Goal: Task Accomplishment & Management: Complete application form

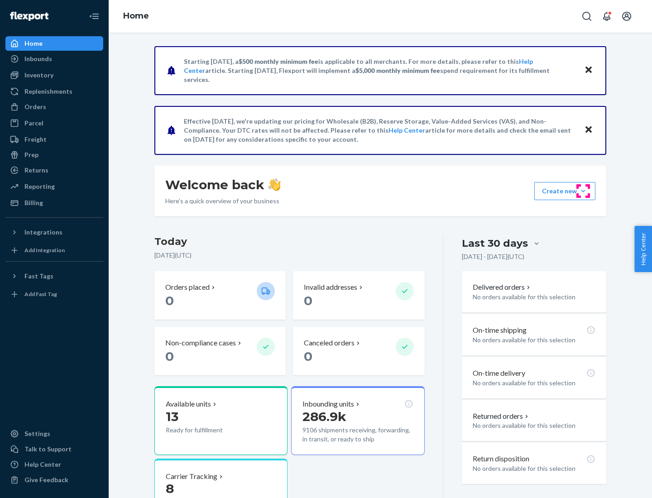
click at [583, 191] on button "Create new Create new inbound Create new order Create new product" at bounding box center [564, 191] width 61 height 18
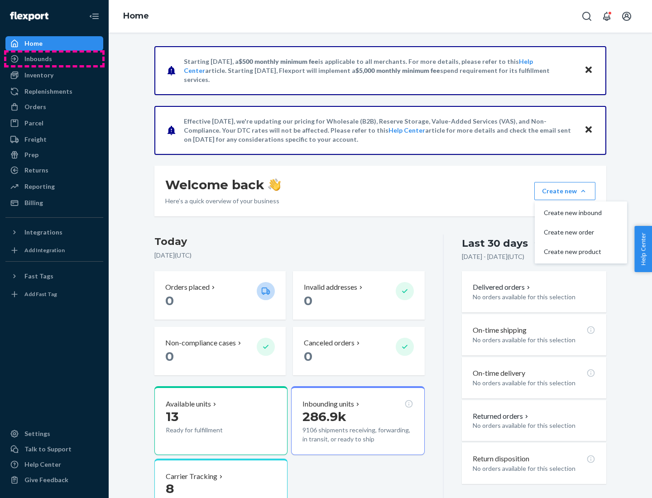
click at [54, 59] on div "Inbounds" at bounding box center [54, 59] width 96 height 13
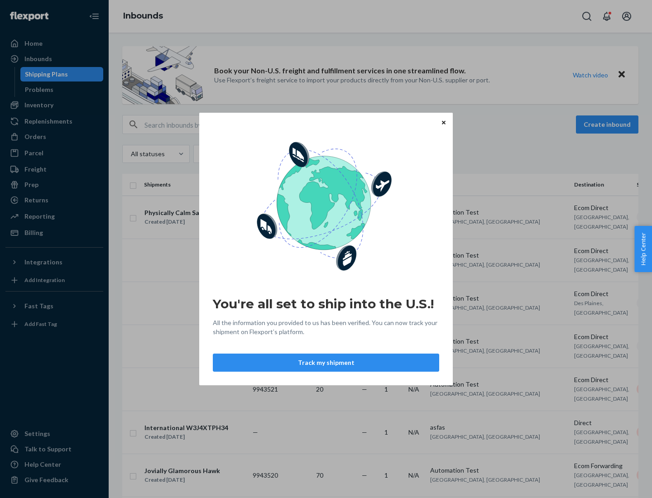
click at [443, 122] on icon "Close" at bounding box center [444, 122] width 4 height 4
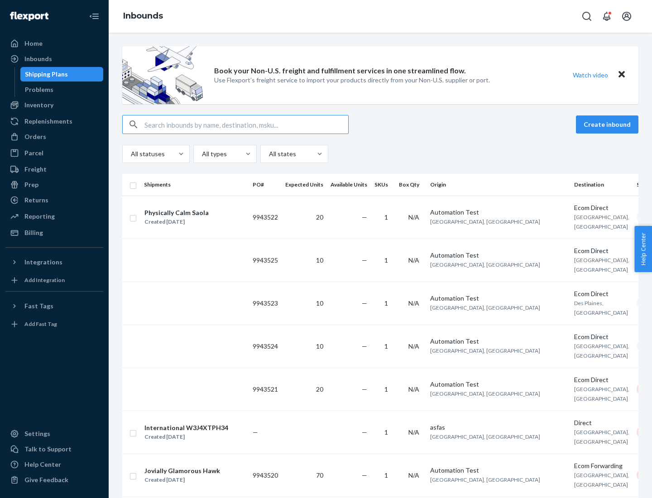
click at [609, 125] on button "Create inbound" at bounding box center [607, 124] width 62 height 18
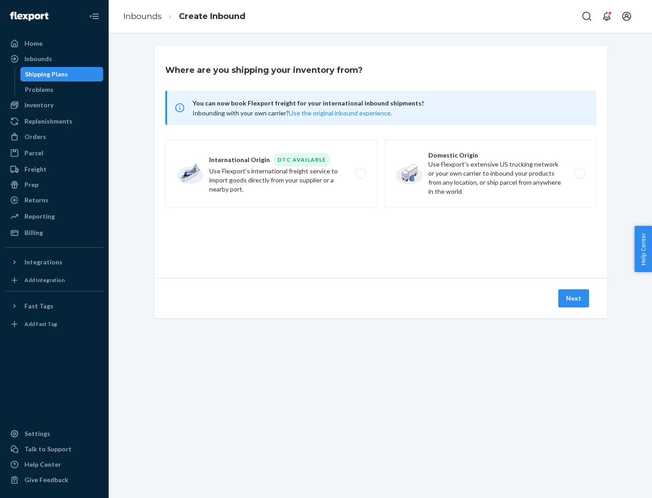
click at [490, 173] on label "Domestic Origin Use Flexport’s extensive US trucking network or your own carrie…" at bounding box center [490, 173] width 212 height 68
click at [579, 173] on input "Domestic Origin Use Flexport’s extensive US trucking network or your own carrie…" at bounding box center [582, 174] width 6 height 6
radio input "true"
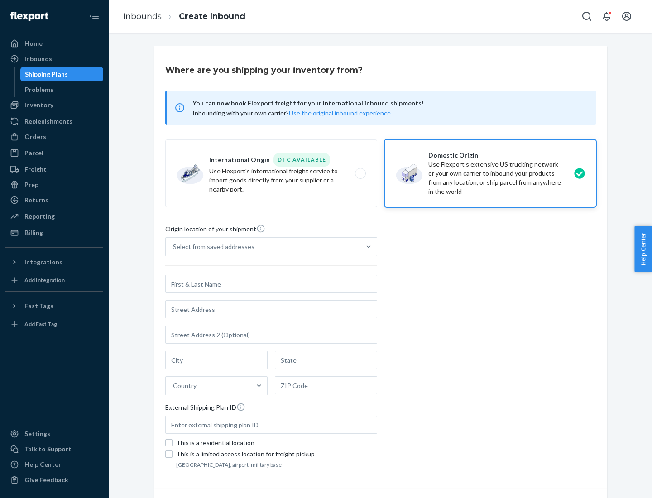
click at [263, 247] on div "Select from saved addresses" at bounding box center [263, 247] width 195 height 18
click at [174, 247] on input "Select from saved addresses" at bounding box center [173, 246] width 1 height 9
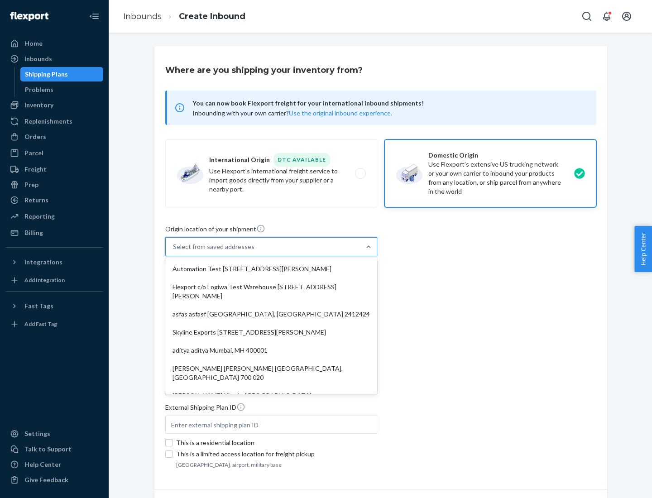
scroll to position [4, 0]
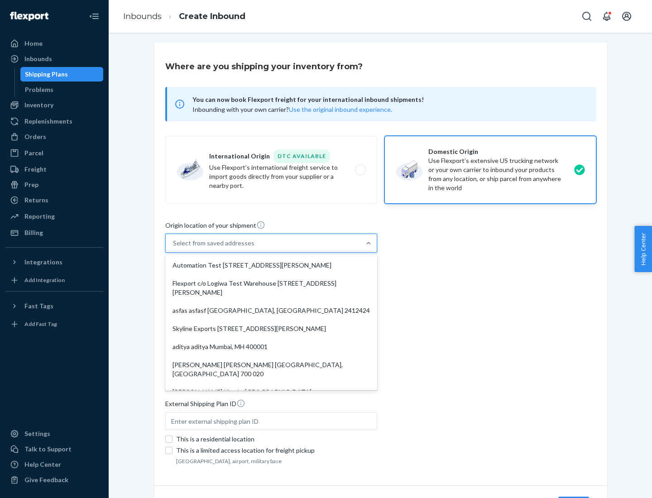
click at [271, 265] on div "Automation Test [STREET_ADDRESS][PERSON_NAME]" at bounding box center [271, 265] width 208 height 18
click at [174, 248] on input "option Automation Test [STREET_ADDRESS][PERSON_NAME]. 9 results available. Use …" at bounding box center [173, 243] width 1 height 9
type input "Automation Test"
type input "9th Floor"
type input "[GEOGRAPHIC_DATA]"
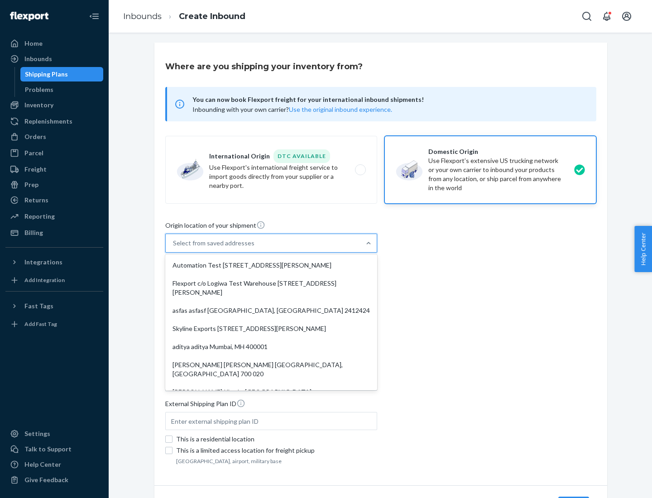
type input "CA"
type input "94104"
type input "[STREET_ADDRESS][PERSON_NAME]"
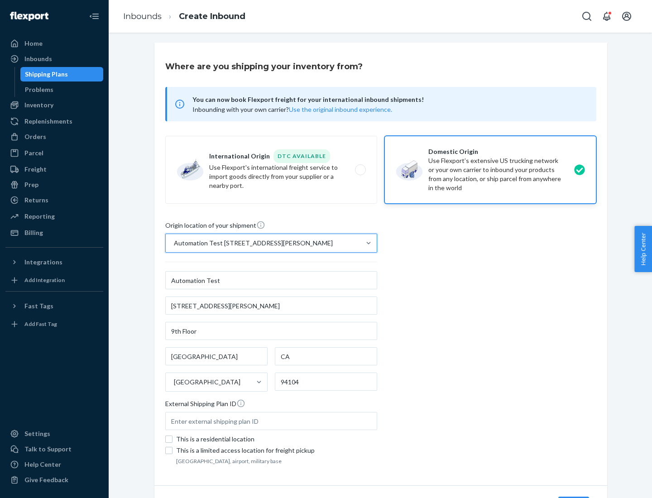
scroll to position [53, 0]
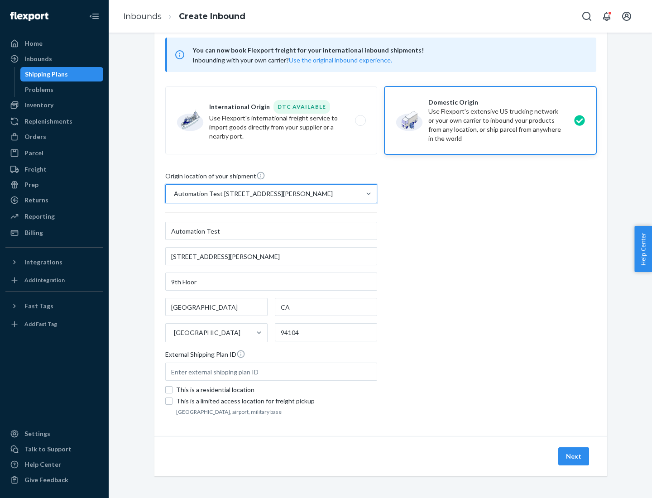
click at [574, 456] on button "Next" at bounding box center [573, 456] width 31 height 18
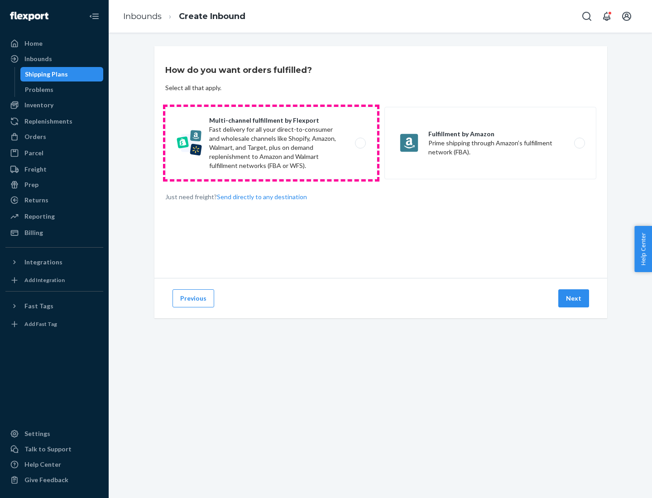
click at [271, 143] on label "Multi-channel fulfillment by Flexport Fast delivery for all your direct-to-cons…" at bounding box center [271, 143] width 212 height 72
click at [360, 143] on input "Multi-channel fulfillment by Flexport Fast delivery for all your direct-to-cons…" at bounding box center [363, 143] width 6 height 6
radio input "true"
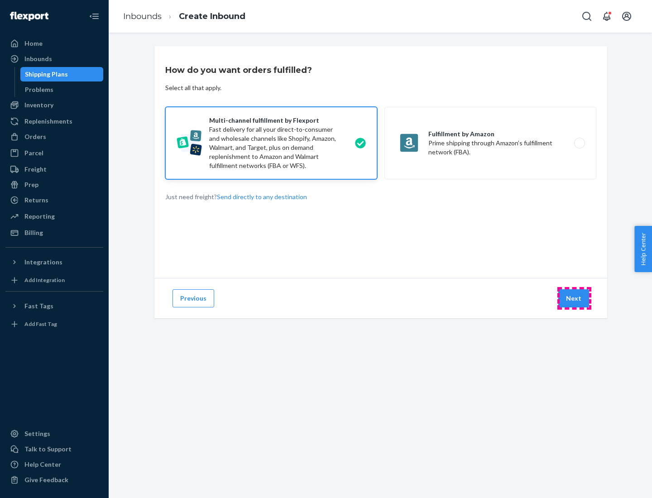
click at [574, 298] on button "Next" at bounding box center [573, 298] width 31 height 18
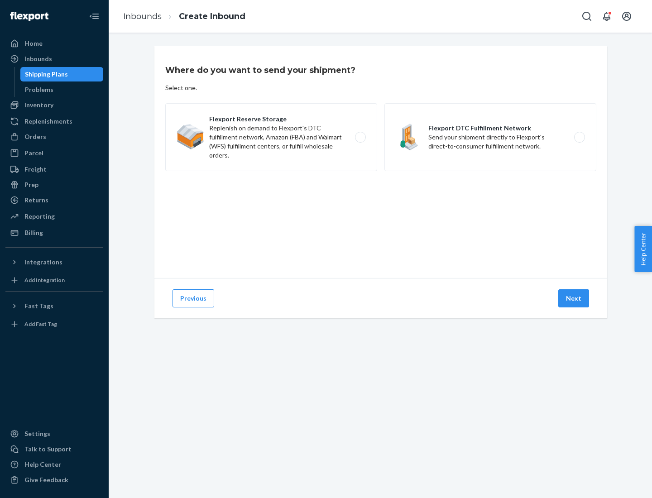
click at [271, 137] on label "Flexport Reserve Storage Replenish on demand to Flexport's DTC fulfillment netw…" at bounding box center [271, 137] width 212 height 68
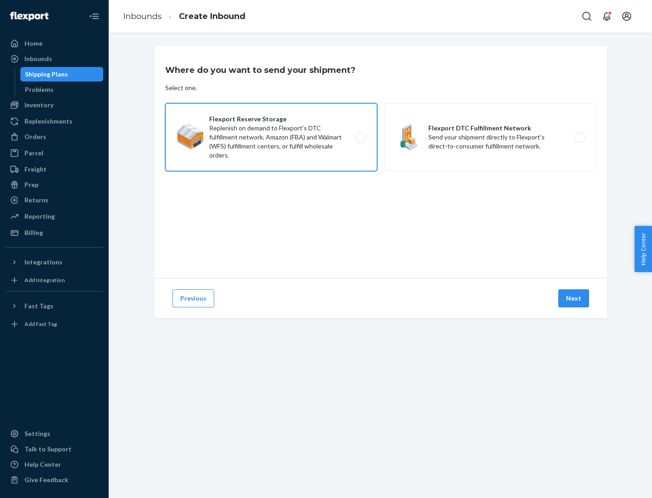
click at [360, 137] on input "Flexport Reserve Storage Replenish on demand to Flexport's DTC fulfillment netw…" at bounding box center [363, 137] width 6 height 6
radio input "true"
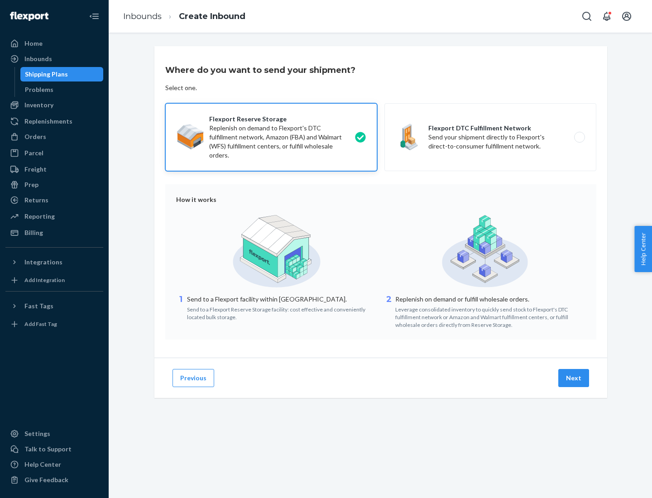
click at [574, 378] on button "Next" at bounding box center [573, 378] width 31 height 18
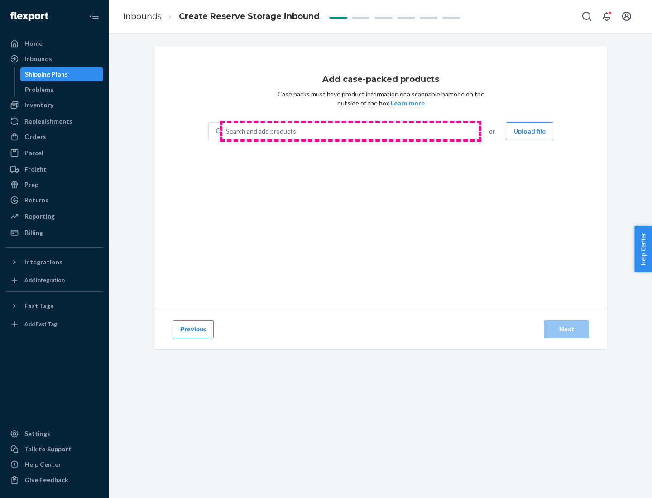
click at [351, 131] on div "Search and add products" at bounding box center [349, 131] width 255 height 16
click at [227, 131] on input "Search and add products" at bounding box center [226, 131] width 1 height 9
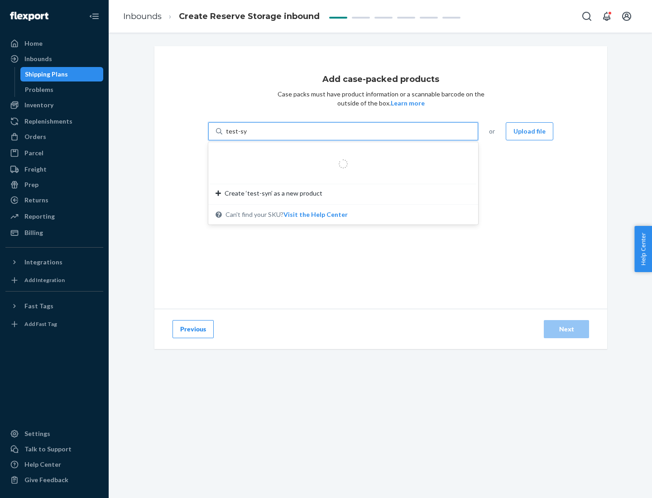
type input "test-syn"
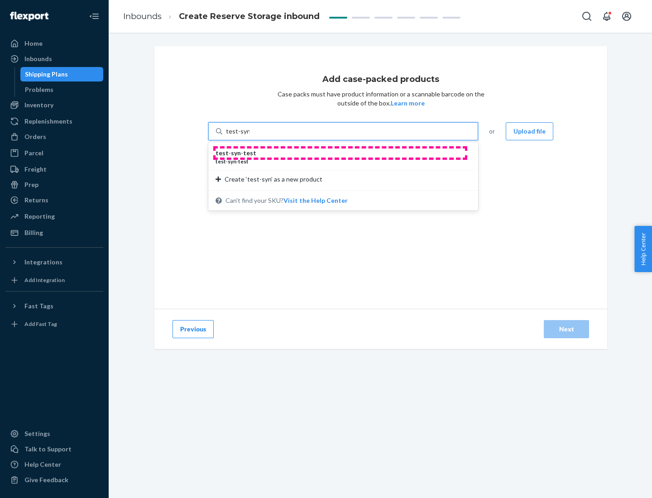
click at [340, 153] on div "test - syn - test" at bounding box center [340, 153] width 248 height 9
click at [250, 136] on input "test-syn" at bounding box center [238, 131] width 24 height 9
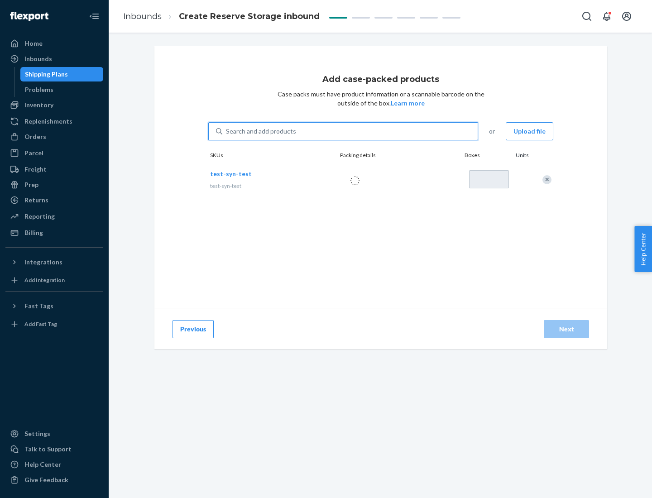
type input "1"
click at [567, 329] on div "Next" at bounding box center [567, 329] width 30 height 9
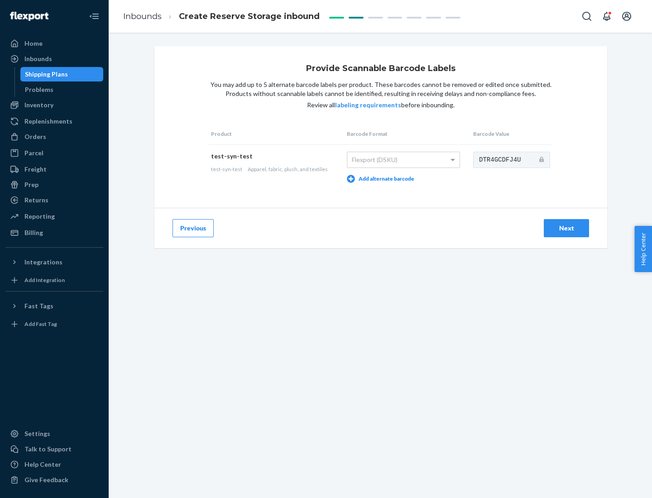
click at [567, 228] on div "Next" at bounding box center [567, 228] width 30 height 9
